Goal: Check status: Check status

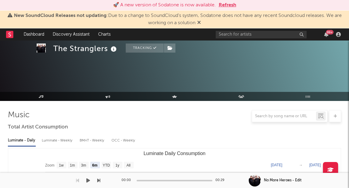
select select "6m"
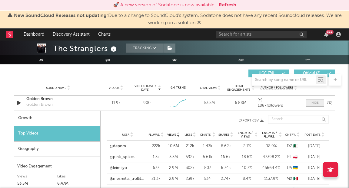
click at [316, 101] on div at bounding box center [314, 103] width 7 height 5
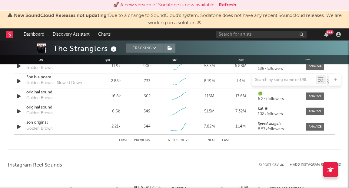
scroll to position [463, 0]
click at [125, 139] on button "First" at bounding box center [123, 140] width 9 height 3
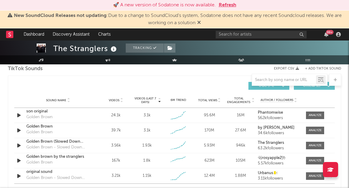
scroll to position [415, 0]
click at [317, 146] on div at bounding box center [315, 145] width 13 height 5
select select "1w"
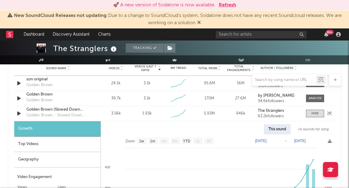
scroll to position [463, 0]
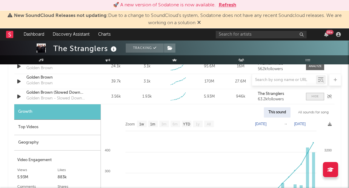
click at [316, 97] on div at bounding box center [314, 96] width 7 height 5
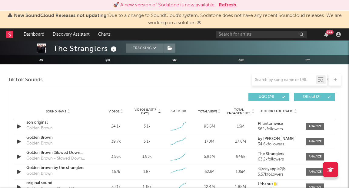
scroll to position [403, 0]
click at [177, 110] on div "6M Trend" at bounding box center [178, 111] width 28 height 5
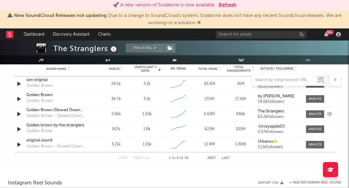
scroll to position [453, 0]
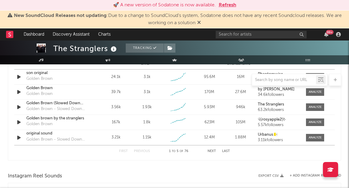
click at [229, 151] on button "Last" at bounding box center [226, 151] width 8 height 3
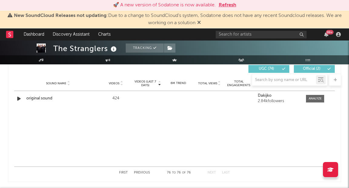
scroll to position [432, 0]
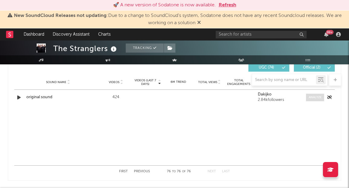
click at [319, 97] on div at bounding box center [315, 97] width 13 height 5
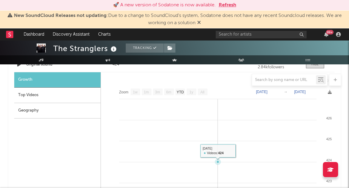
scroll to position [450, 0]
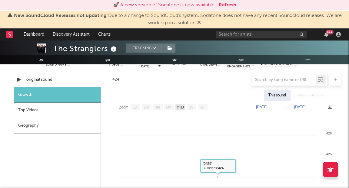
click at [180, 107] on text "YTD" at bounding box center [180, 107] width 7 height 4
select select "YTD"
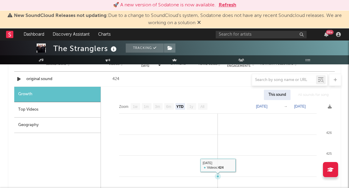
scroll to position [449, 0]
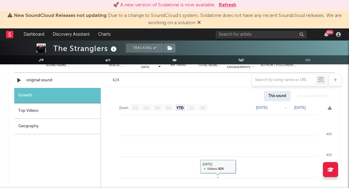
click at [67, 111] on div "Top Videos" at bounding box center [57, 111] width 86 height 15
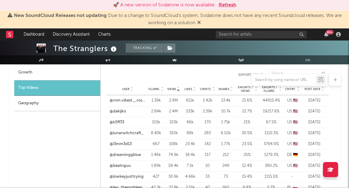
scroll to position [473, 0]
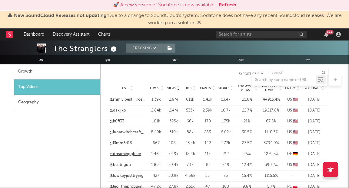
click at [135, 153] on link "@dreaminggblue" at bounding box center [125, 154] width 31 height 6
